Goal: Task Accomplishment & Management: Manage account settings

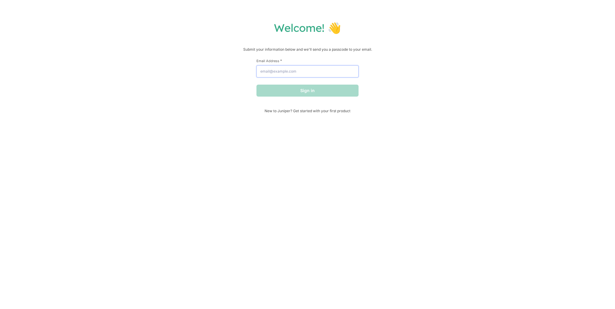
click at [293, 73] on input "Email Address *" at bounding box center [307, 71] width 102 height 12
type input "[EMAIL_ADDRESS][DOMAIN_NAME]"
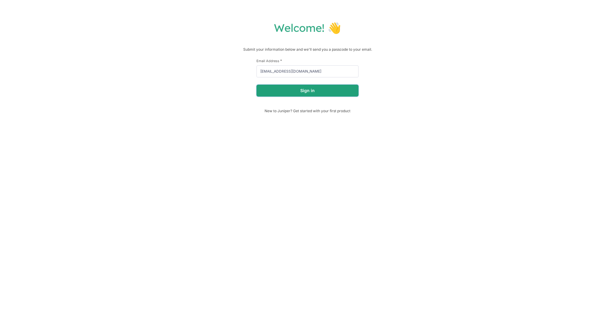
click at [312, 95] on button "Sign in" at bounding box center [307, 91] width 102 height 12
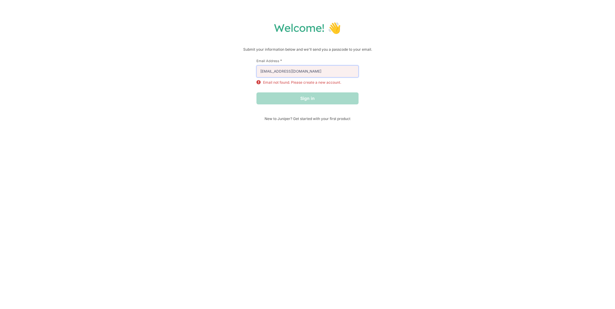
drag, startPoint x: 313, startPoint y: 71, endPoint x: 84, endPoint y: 47, distance: 229.9
click at [144, 50] on div "Welcome! 👋 Submit your information below and we'll send you a passcode to your …" at bounding box center [307, 71] width 603 height 100
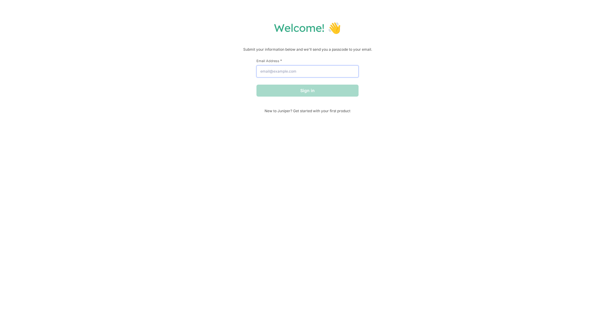
click at [290, 69] on input "Email Address *" at bounding box center [307, 71] width 102 height 12
type input "[EMAIL_ADDRESS][DOMAIN_NAME]"
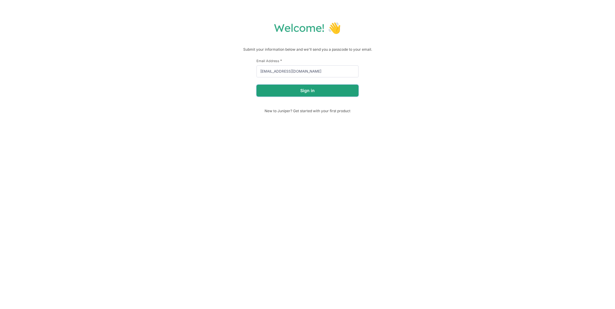
click at [302, 90] on button "Sign in" at bounding box center [307, 91] width 102 height 12
